Goal: Entertainment & Leisure: Consume media (video, audio)

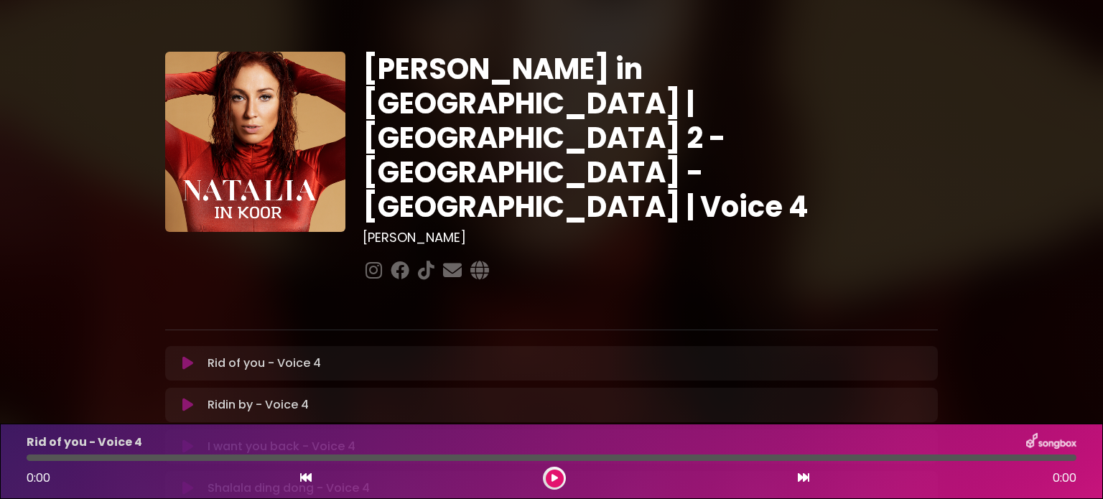
click at [327, 355] on div "Rid of you - Voice 4 Loading Track..." at bounding box center [565, 363] width 727 height 17
click at [187, 356] on icon at bounding box center [187, 363] width 11 height 14
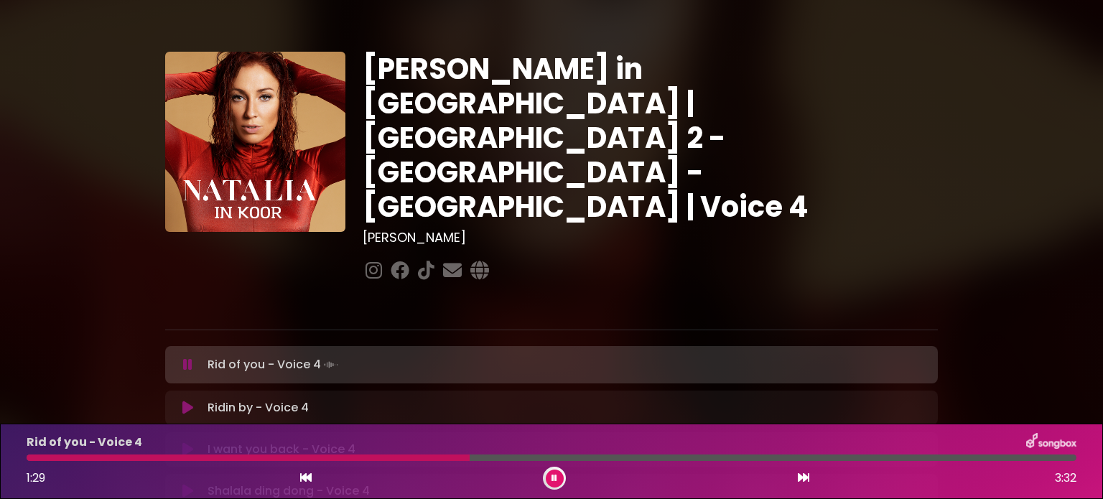
click at [192, 358] on button at bounding box center [188, 365] width 28 height 14
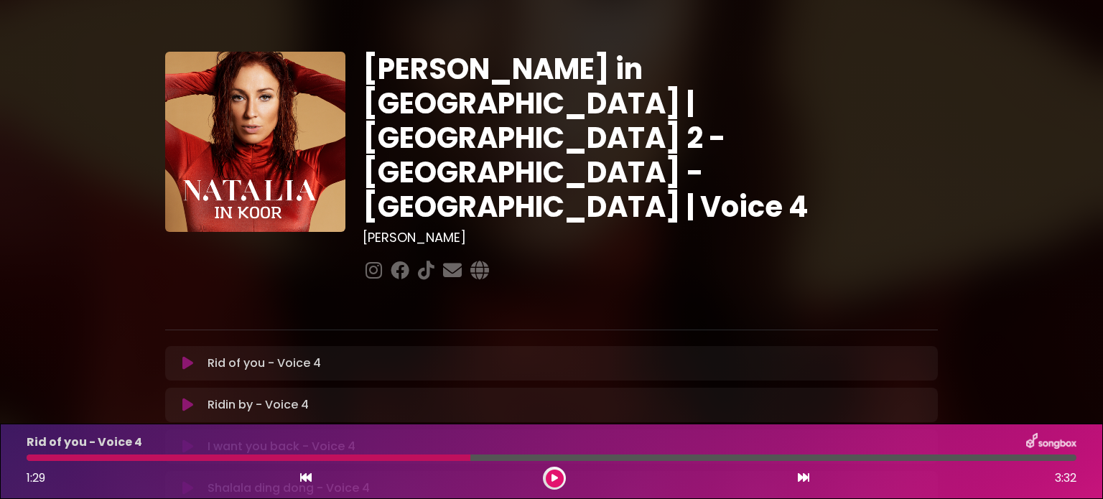
click at [188, 356] on icon at bounding box center [187, 363] width 11 height 14
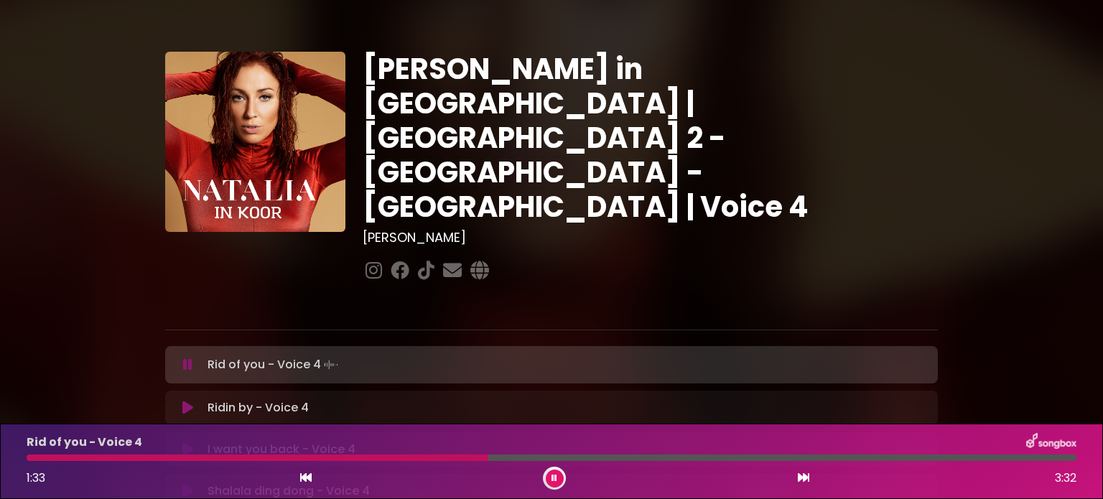
click at [28, 457] on div at bounding box center [258, 458] width 462 height 6
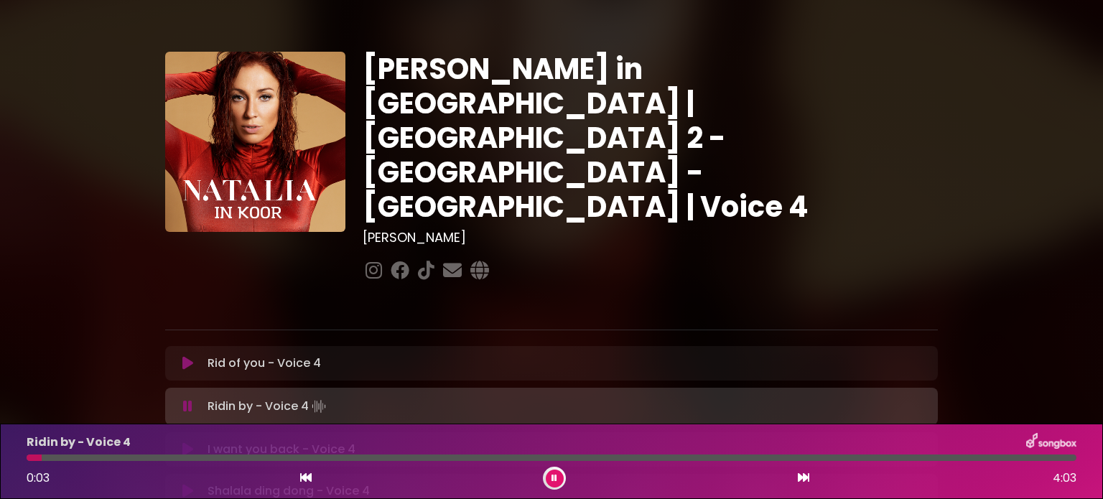
click at [186, 356] on icon at bounding box center [187, 363] width 11 height 14
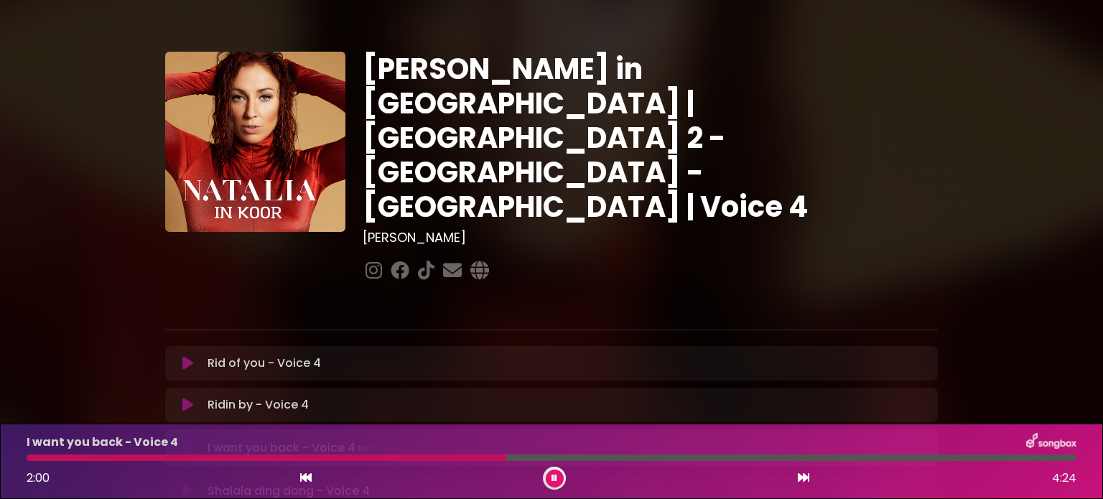
click at [923, 203] on div "[PERSON_NAME] in [GEOGRAPHIC_DATA] | [GEOGRAPHIC_DATA] 2 - [GEOGRAPHIC_DATA] - …" at bounding box center [650, 168] width 592 height 233
drag, startPoint x: 923, startPoint y: 203, endPoint x: 569, endPoint y: 235, distance: 356.1
click at [571, 285] on div at bounding box center [552, 299] width 790 height 29
click at [185, 439] on icon at bounding box center [187, 446] width 11 height 14
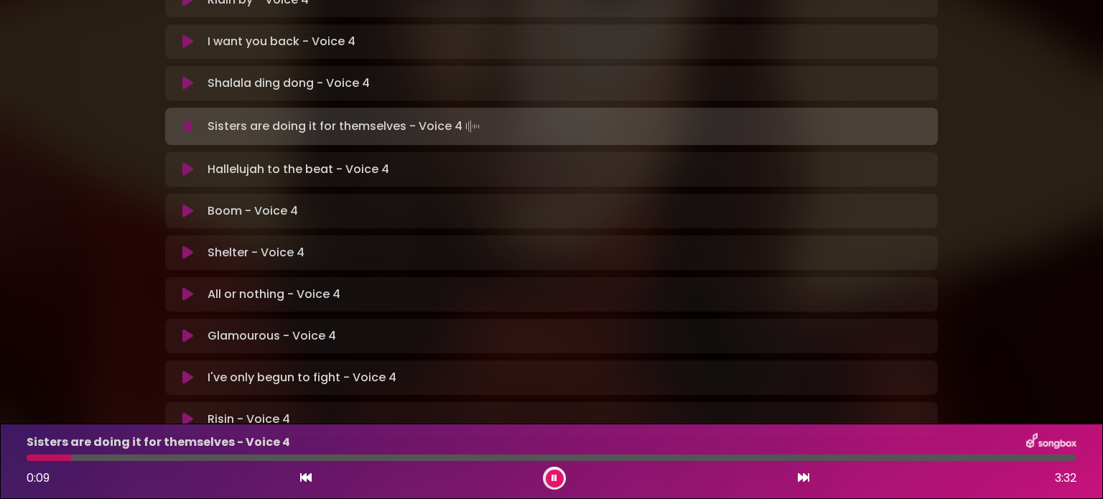
scroll to position [431, 0]
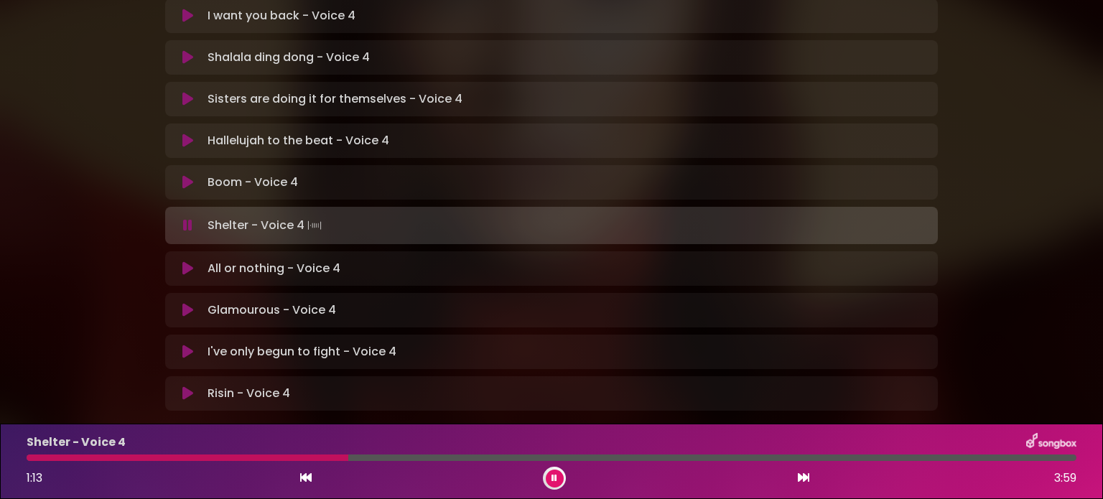
click at [554, 477] on icon at bounding box center [554, 478] width 6 height 9
